Goal: Transaction & Acquisition: Subscribe to service/newsletter

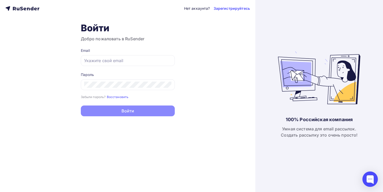
click at [226, 63] on div "Нет аккаунта? Зарегистрируйтесь Войти Добро пожаловать в RuSender Email Пароль …" at bounding box center [127, 96] width 255 height 192
click at [138, 61] on input "text" at bounding box center [127, 61] width 87 height 6
paste input "[EMAIL_ADDRESS][DOMAIN_NAME]"
type input "[EMAIL_ADDRESS][DOMAIN_NAME]"
click at [217, 50] on div "Нет аккаунта? Зарегистрируйтесь Войти Добро пожаловать в RuSender Email [EMAIL_…" at bounding box center [127, 96] width 255 height 192
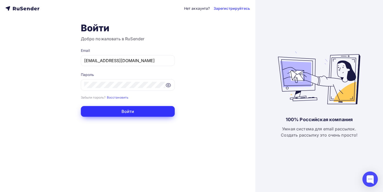
click at [144, 115] on button "Войти" at bounding box center [128, 111] width 94 height 11
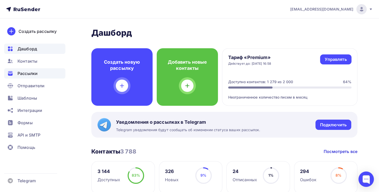
click at [26, 76] on span "Рассылки" at bounding box center [27, 73] width 20 height 6
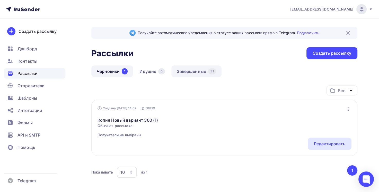
click at [186, 70] on link "Завершенные 31" at bounding box center [196, 72] width 50 height 12
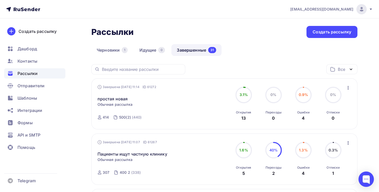
scroll to position [20, 0]
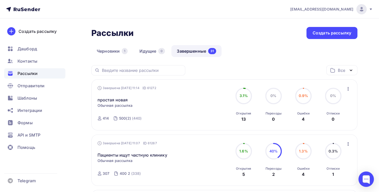
click at [347, 90] on icon "button" at bounding box center [348, 89] width 6 height 6
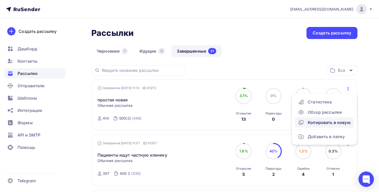
click at [334, 122] on div "Копировать в новую" at bounding box center [324, 123] width 53 height 6
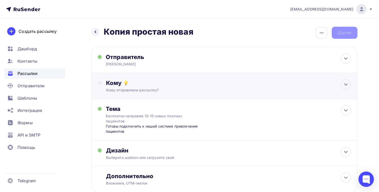
click at [220, 92] on div "Кому отправляем рассылку?" at bounding box center [216, 90] width 220 height 5
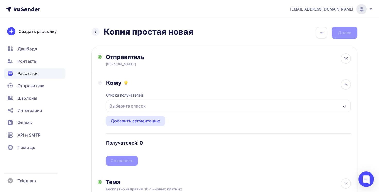
click at [202, 110] on div "Выберите список" at bounding box center [228, 106] width 244 height 12
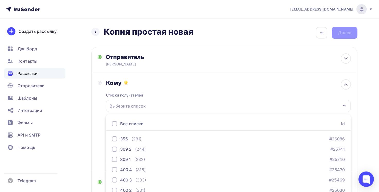
scroll to position [55, 0]
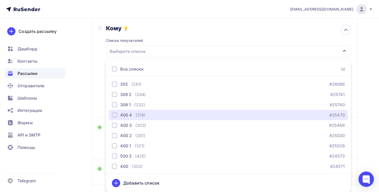
click at [202, 110] on button "400 4 (316) #25470" at bounding box center [228, 115] width 239 height 10
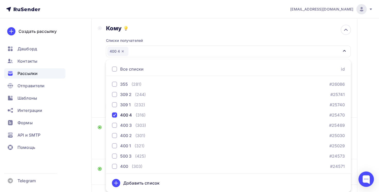
click at [366, 76] on div "Назад Копия простая новая Копия простая новая Закончить позже Переименовать рас…" at bounding box center [189, 104] width 379 height 280
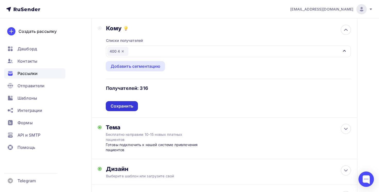
click at [121, 107] on div "Сохранить" at bounding box center [121, 106] width 23 height 6
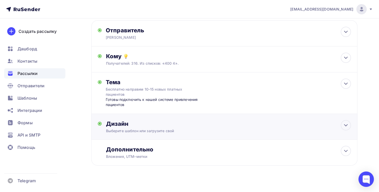
scroll to position [0, 0]
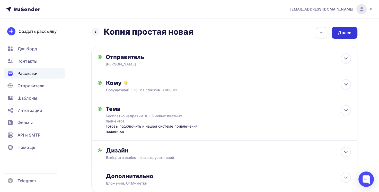
click at [343, 35] on div "Далее" at bounding box center [344, 33] width 13 height 6
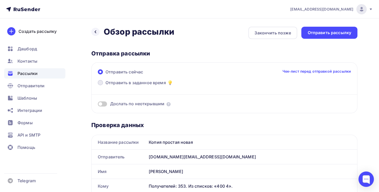
click at [139, 83] on span "Отправить в заданное время" at bounding box center [135, 83] width 60 height 6
click at [105, 86] on input "Отправить в заданное время" at bounding box center [105, 86] width 0 height 0
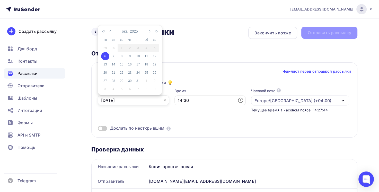
click at [152, 101] on input "[DATE]" at bounding box center [133, 101] width 71 height 10
click at [129, 53] on td "9" at bounding box center [130, 56] width 8 height 8
type input "[DATE]"
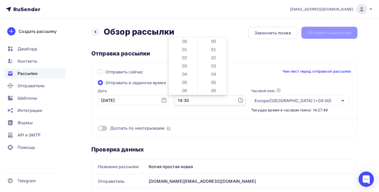
scroll to position [247, 0]
click at [183, 99] on input "14:30" at bounding box center [209, 101] width 71 height 10
click at [180, 89] on li "11" at bounding box center [185, 92] width 26 height 8
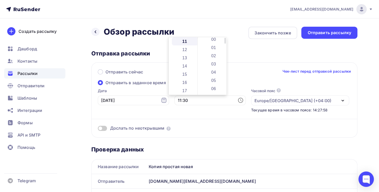
scroll to position [0, 0]
click at [212, 42] on li "00" at bounding box center [214, 41] width 26 height 8
type input "11:00"
click at [212, 42] on li "00" at bounding box center [214, 41] width 26 height 8
